Goal: Complete application form: Complete application form

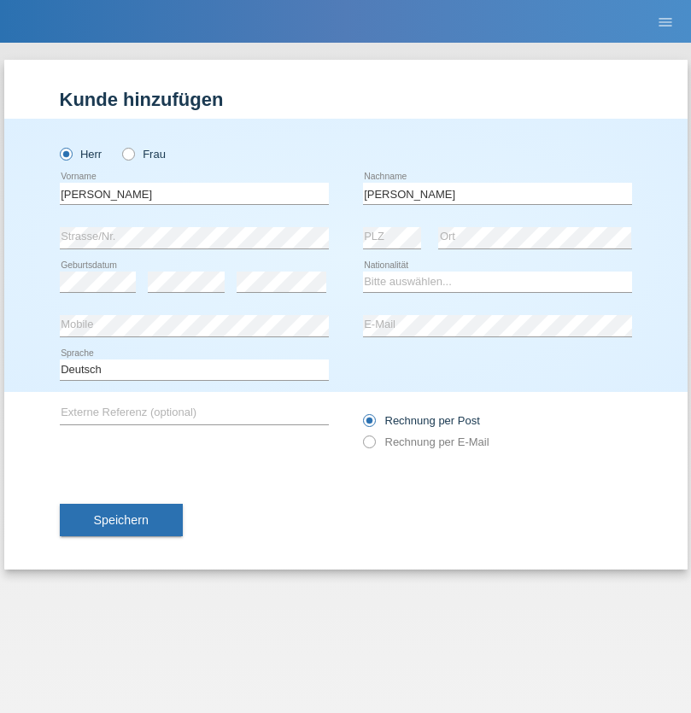
type input "[PERSON_NAME]"
select select "SY"
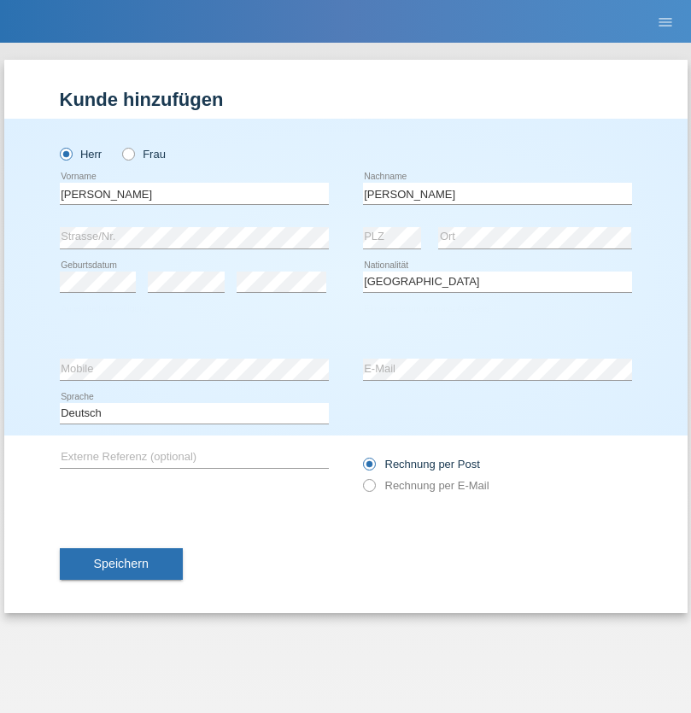
select select "C"
select select "21"
select select "12"
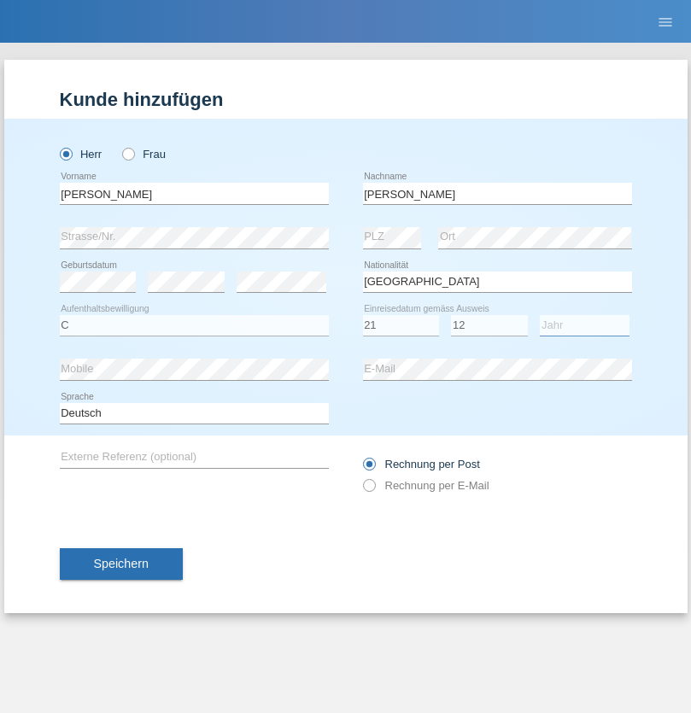
select select "2013"
select select "en"
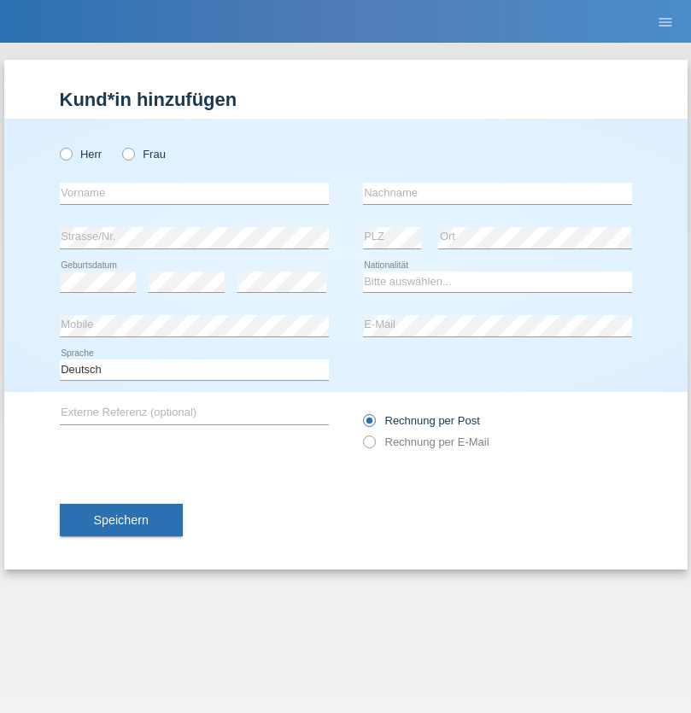
radio input "true"
click at [194, 193] on input "text" at bounding box center [194, 193] width 269 height 21
type input "[PERSON_NAME]"
click at [497, 193] on input "text" at bounding box center [497, 193] width 269 height 21
type input "Senn"
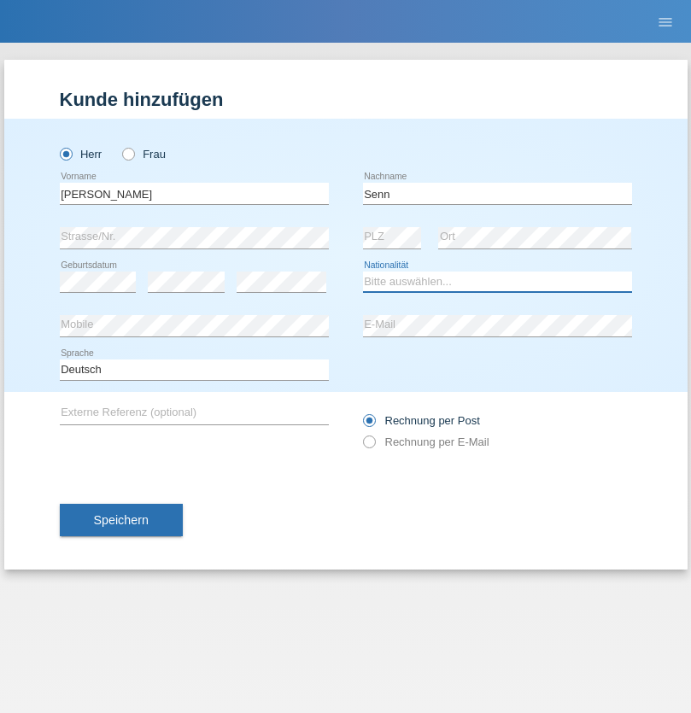
select select "CH"
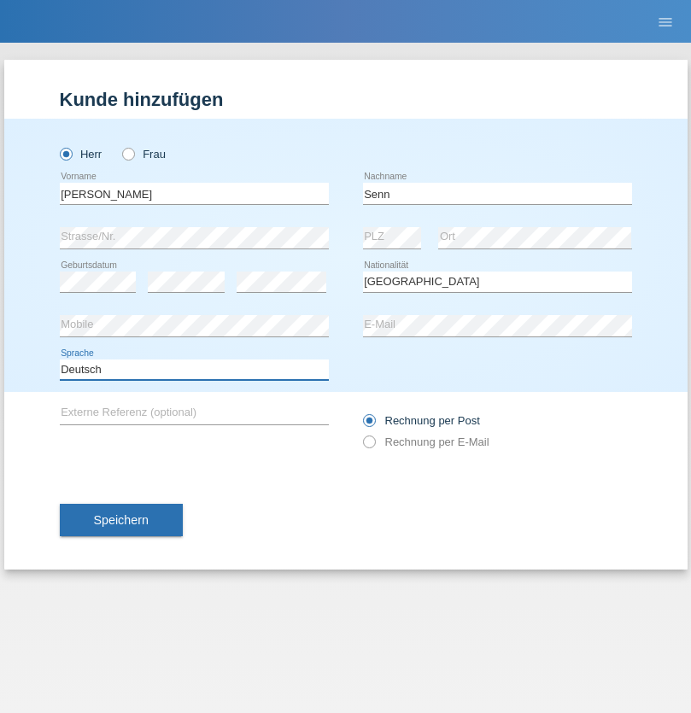
select select "en"
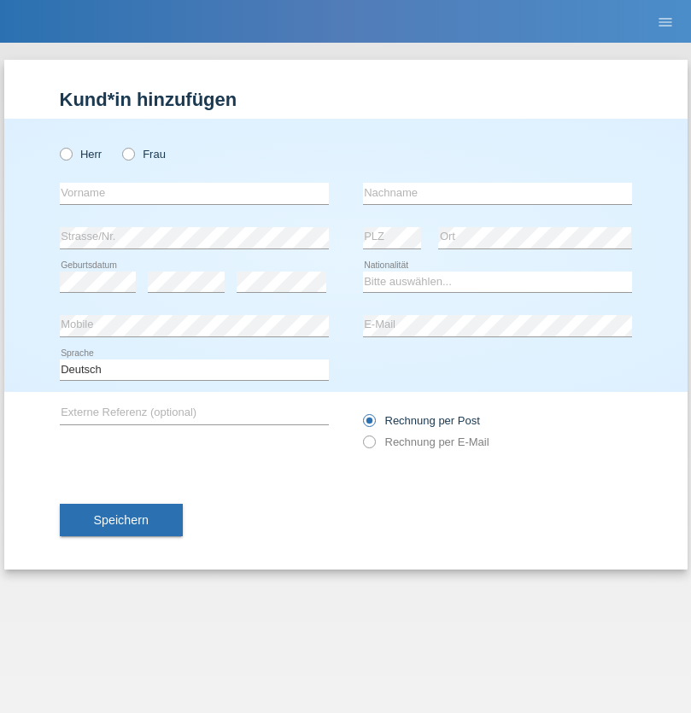
radio input "true"
click at [194, 193] on input "text" at bounding box center [194, 193] width 269 height 21
type input "Omar"
click at [497, 193] on input "text" at bounding box center [497, 193] width 269 height 21
type input "Hall"
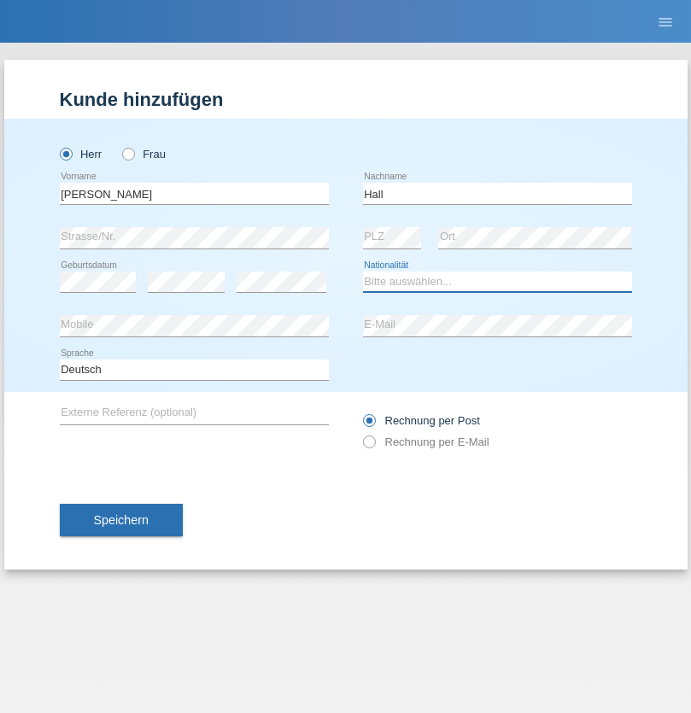
select select "CH"
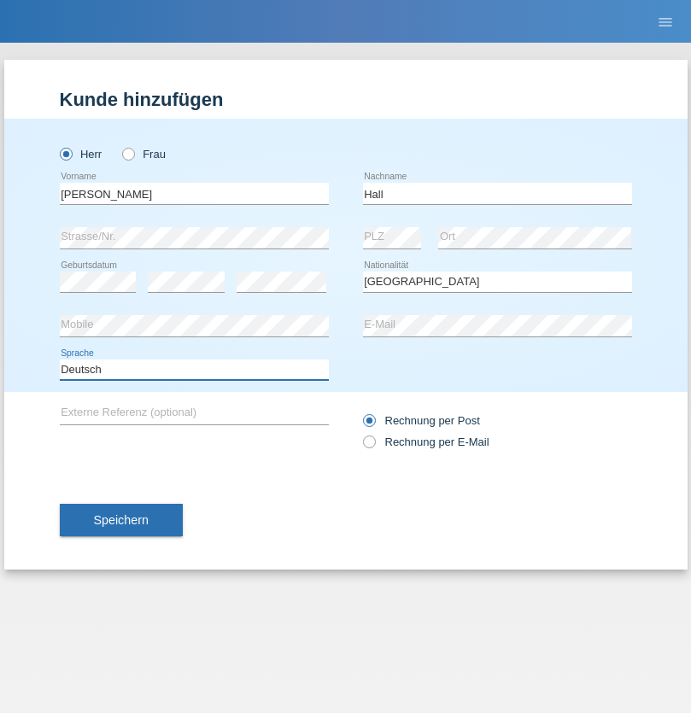
select select "en"
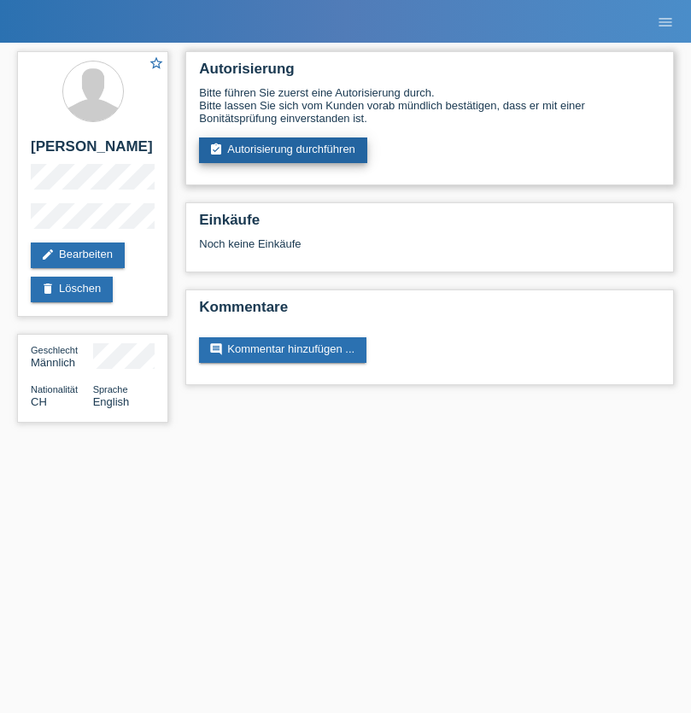
click at [284, 150] on link "assignment_turned_in Autorisierung durchführen" at bounding box center [283, 151] width 168 height 26
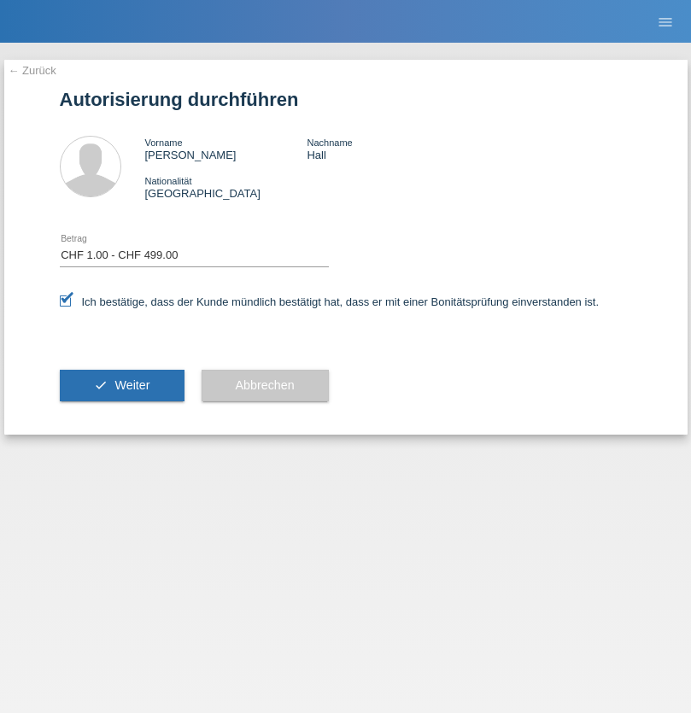
select select "1"
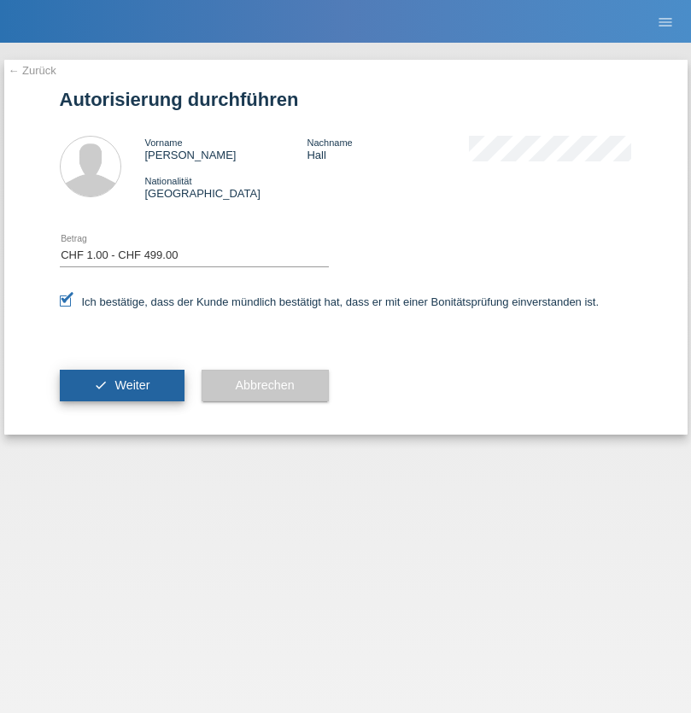
click at [121, 385] on span "Weiter" at bounding box center [131, 385] width 35 height 14
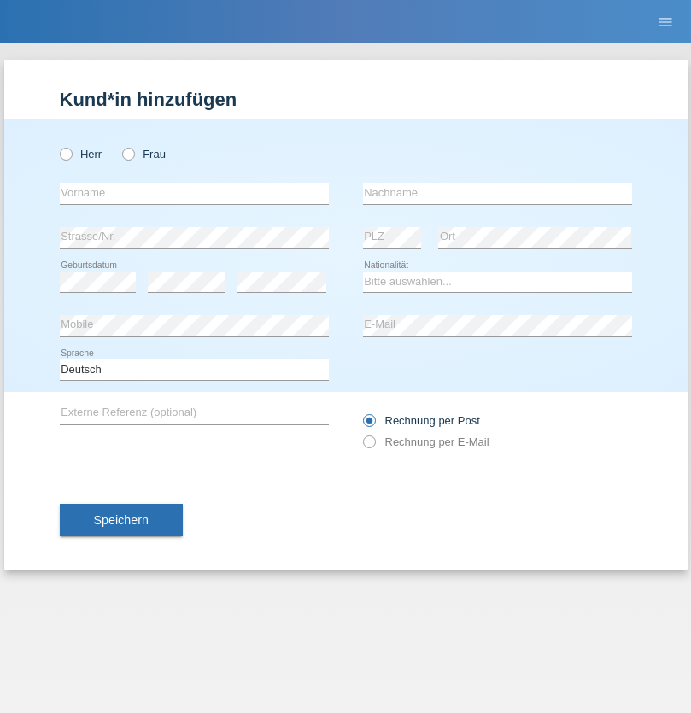
radio input "true"
click at [194, 193] on input "text" at bounding box center [194, 193] width 269 height 21
type input "[PERSON_NAME]"
click at [497, 193] on input "text" at bounding box center [497, 193] width 269 height 21
type input "Dössegger"
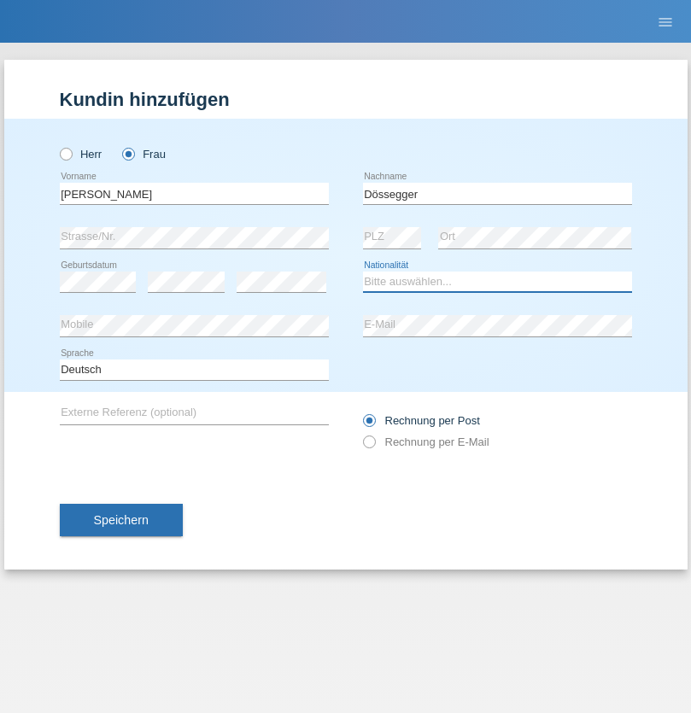
select select "CH"
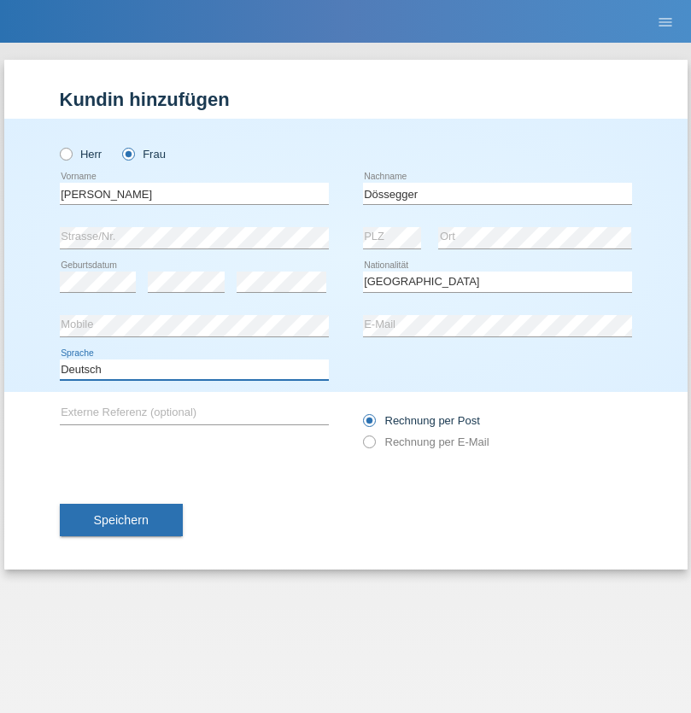
select select "en"
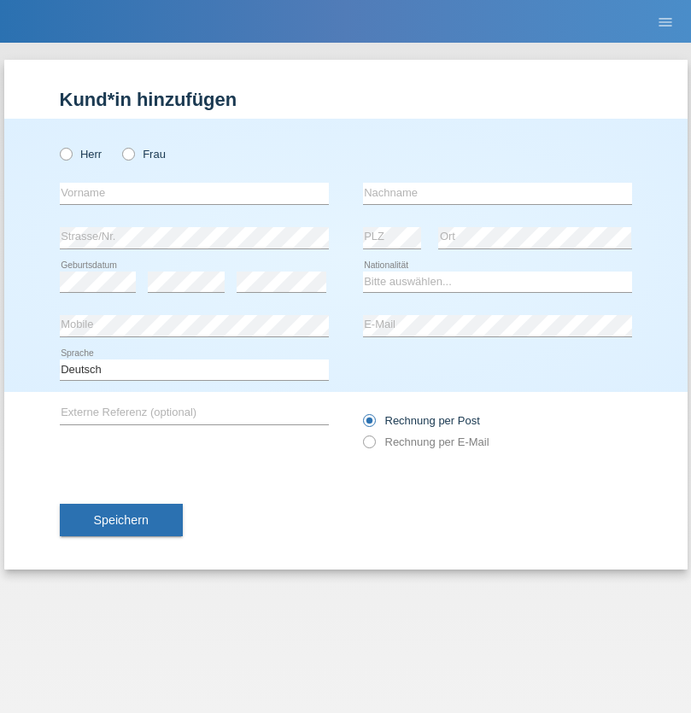
radio input "true"
click at [194, 193] on input "text" at bounding box center [194, 193] width 269 height 21
type input "firat"
click at [497, 193] on input "text" at bounding box center [497, 193] width 269 height 21
type input "kara"
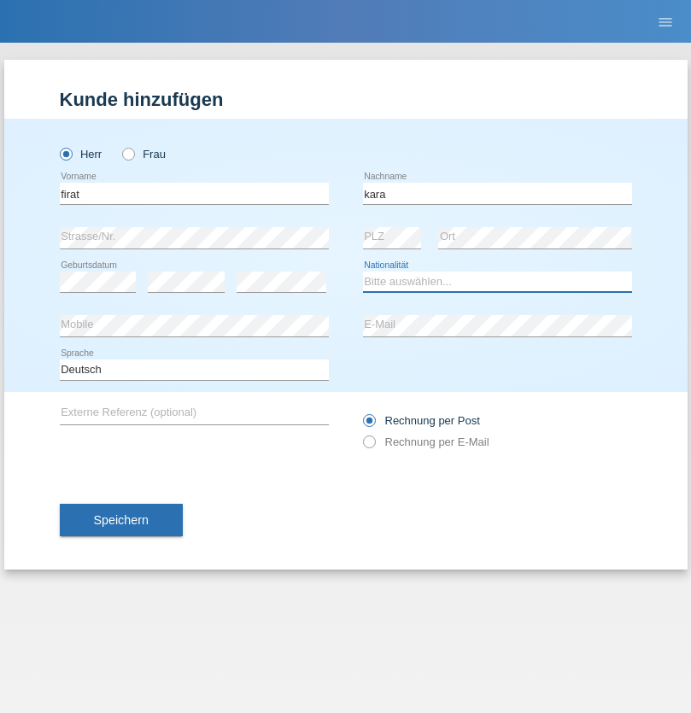
select select "CH"
radio input "true"
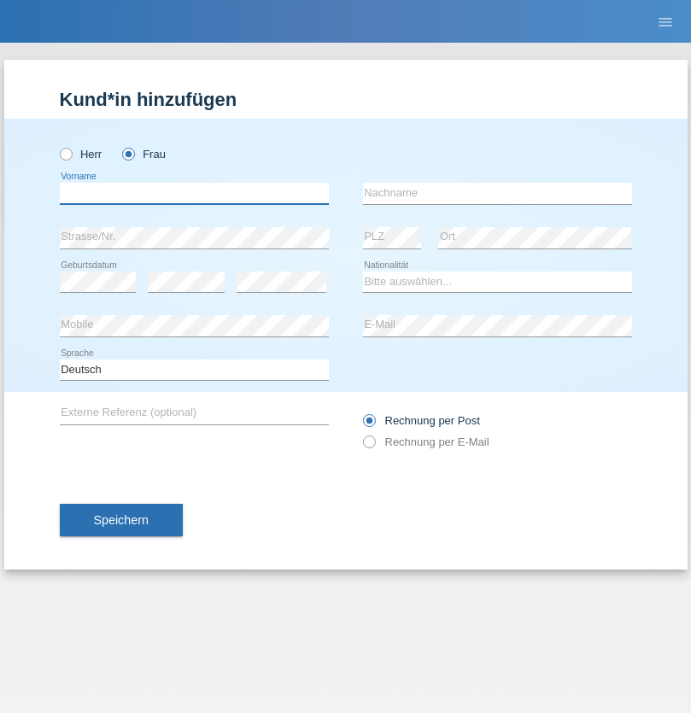
click at [194, 193] on input "text" at bounding box center [194, 193] width 269 height 21
type input "Senije"
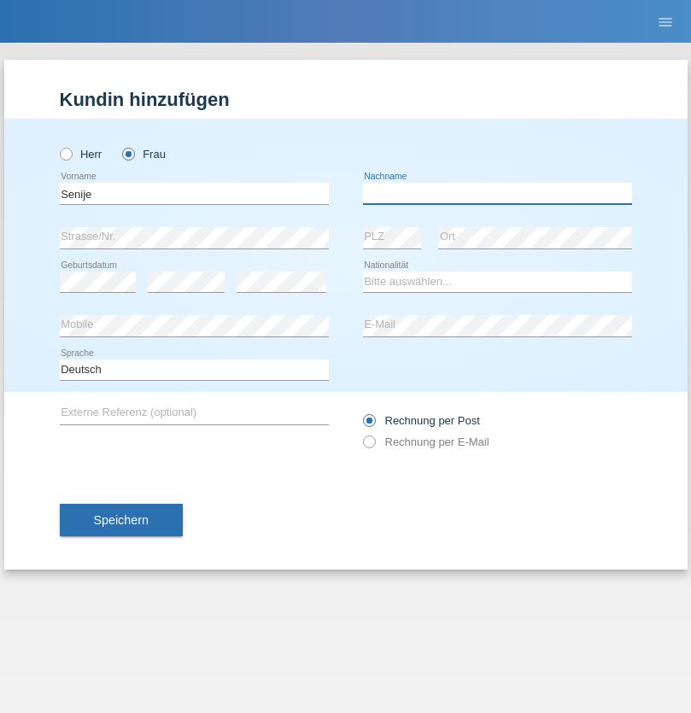
click at [497, 193] on input "text" at bounding box center [497, 193] width 269 height 21
type input "Rama"
select select "CH"
radio input "true"
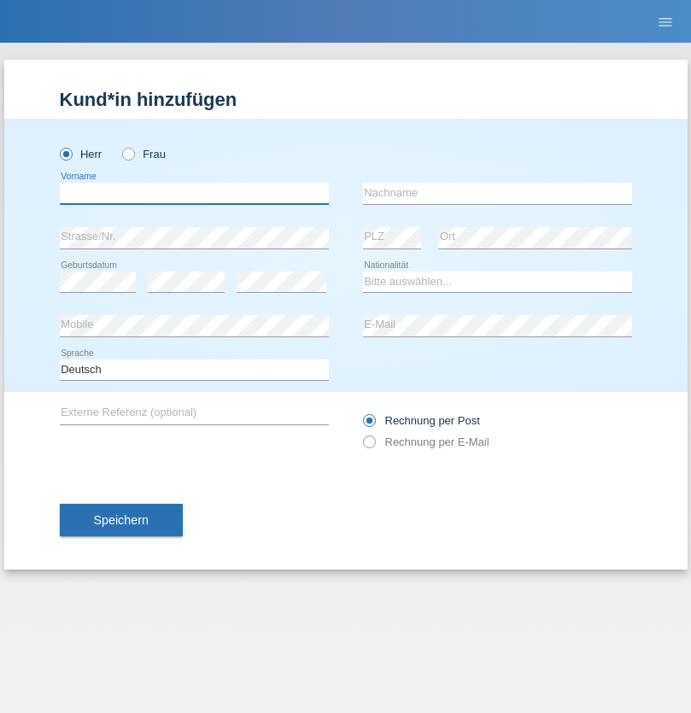
click at [194, 193] on input "text" at bounding box center [194, 193] width 269 height 21
type input "Andy"
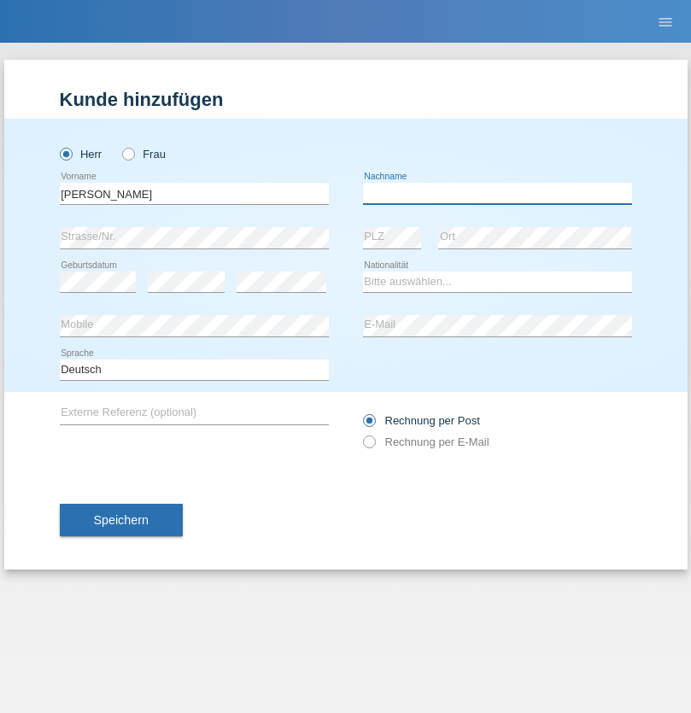
click at [497, 193] on input "text" at bounding box center [497, 193] width 269 height 21
type input "Priestley"
select select "CH"
radio input "true"
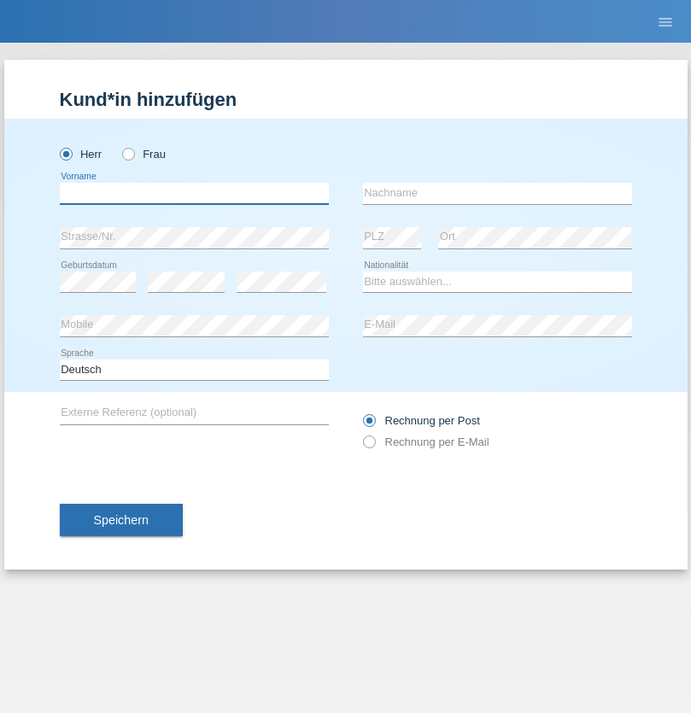
click at [194, 193] on input "text" at bounding box center [194, 193] width 269 height 21
type input "[PERSON_NAME]"
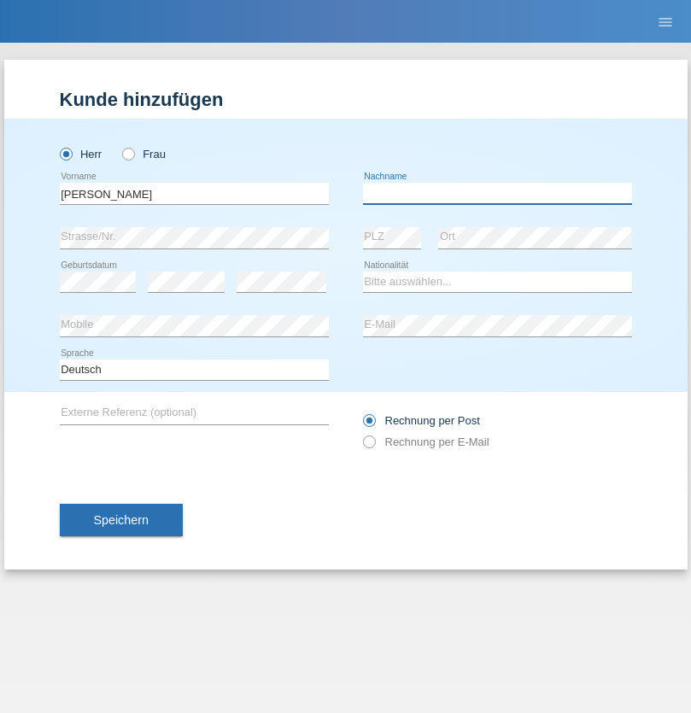
click at [497, 193] on input "text" at bounding box center [497, 193] width 269 height 21
type input "Fortugno"
select select "IT"
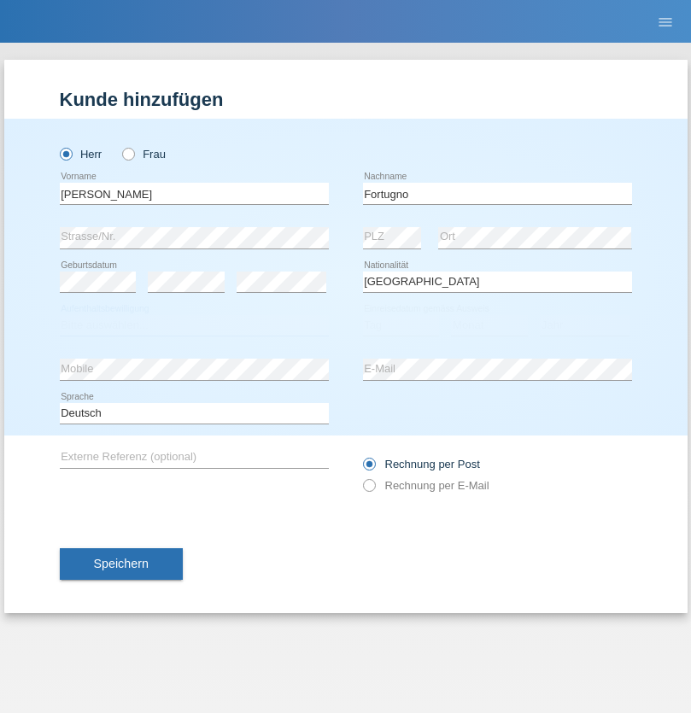
select select "C"
select select "09"
select select "08"
select select "2006"
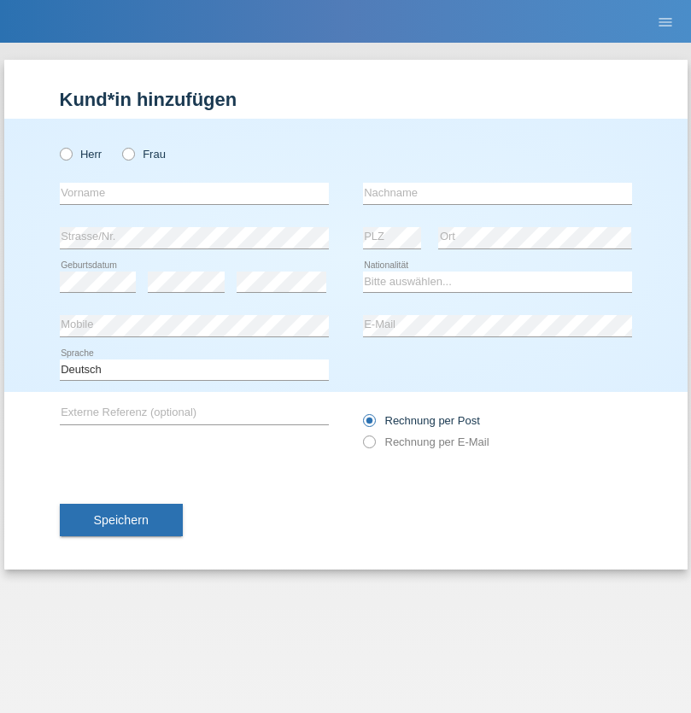
radio input "true"
click at [194, 193] on input "text" at bounding box center [194, 193] width 269 height 21
type input "Farkash"
click at [497, 193] on input "text" at bounding box center [497, 193] width 269 height 21
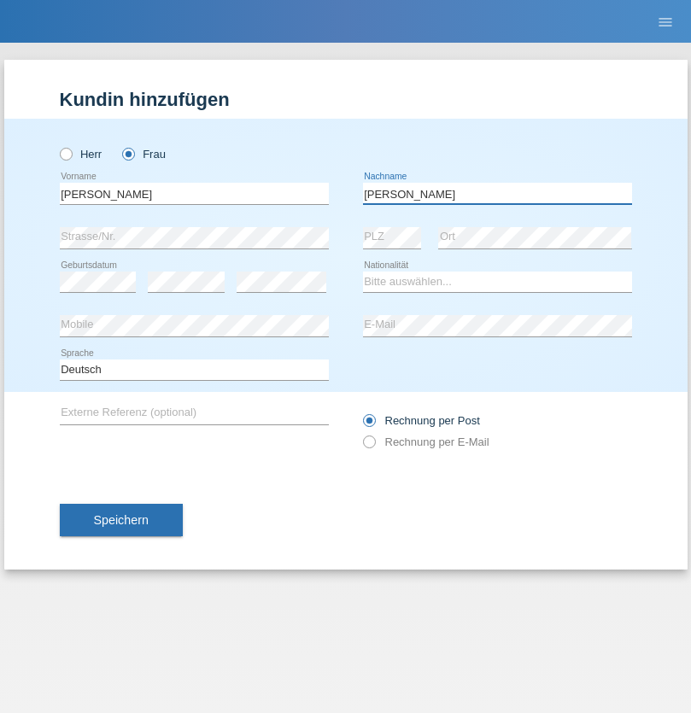
type input "Yolana"
select select "UA"
select select "C"
select select "23"
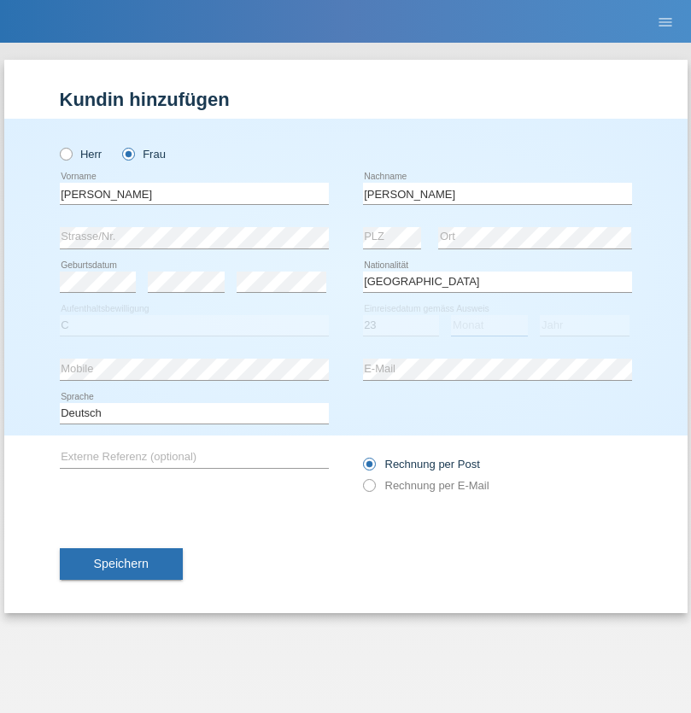
select select "10"
select select "2021"
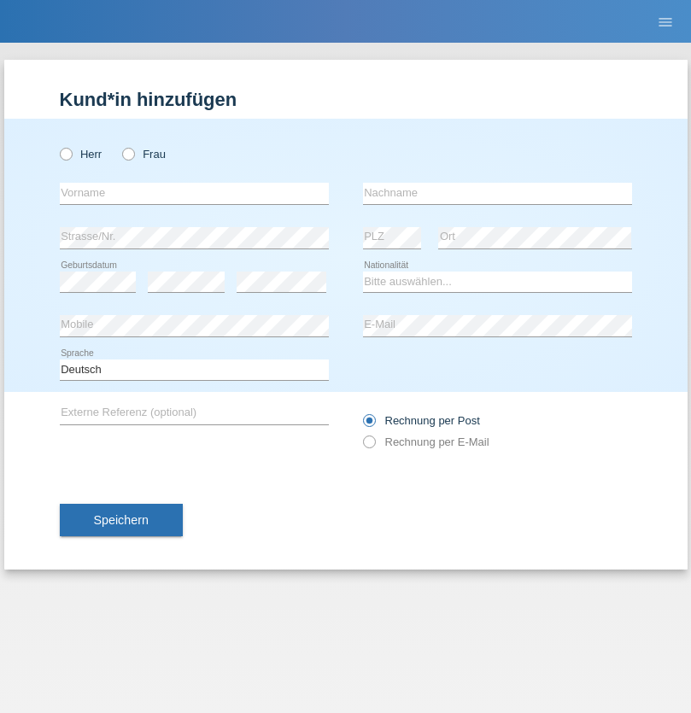
radio input "true"
click at [194, 193] on input "text" at bounding box center [194, 193] width 269 height 21
type input "Nuria"
click at [497, 193] on input "text" at bounding box center [497, 193] width 269 height 21
type input "D'Antino"
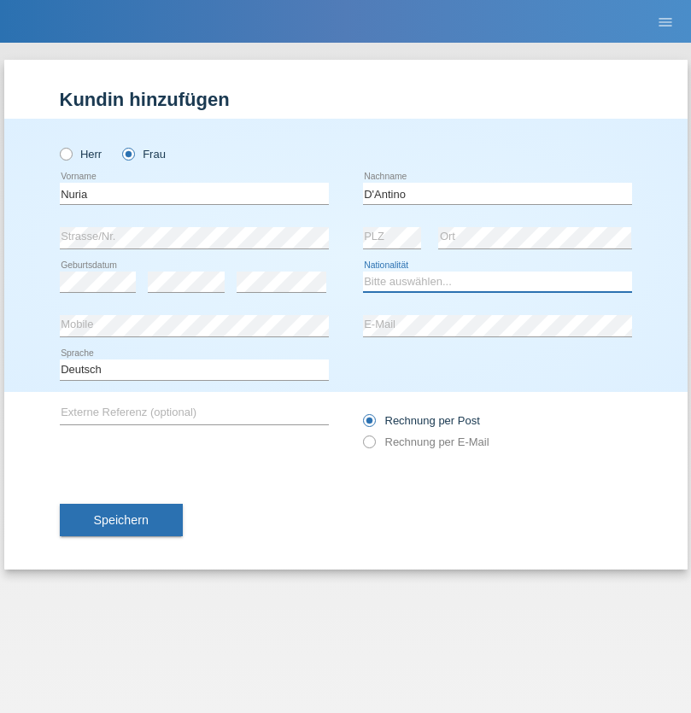
select select "CH"
